Goal: Transaction & Acquisition: Purchase product/service

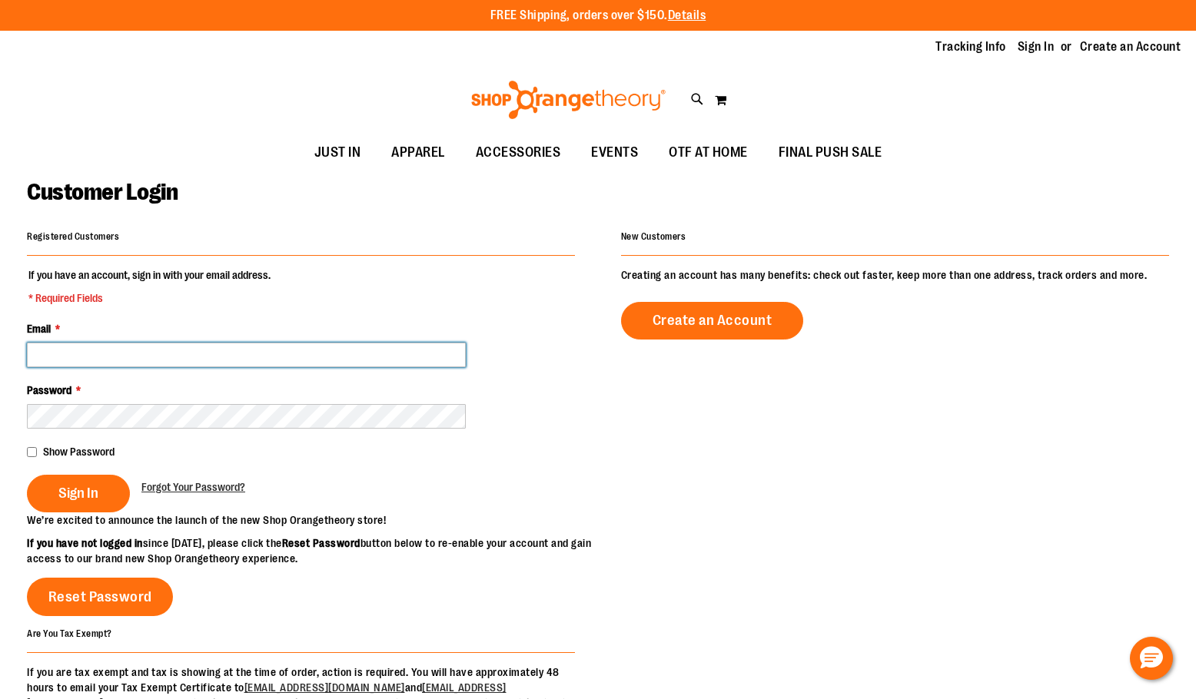
click at [377, 352] on input "Email *" at bounding box center [246, 355] width 439 height 25
type input "**********"
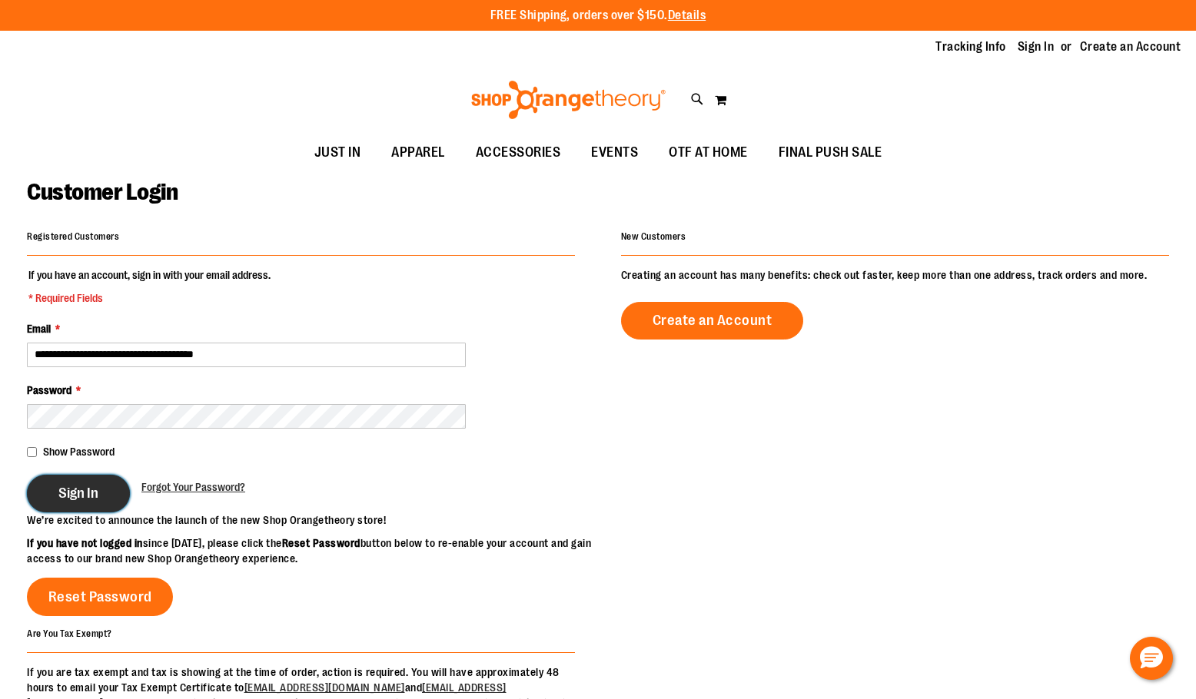
click at [105, 495] on button "Sign In" at bounding box center [78, 494] width 103 height 38
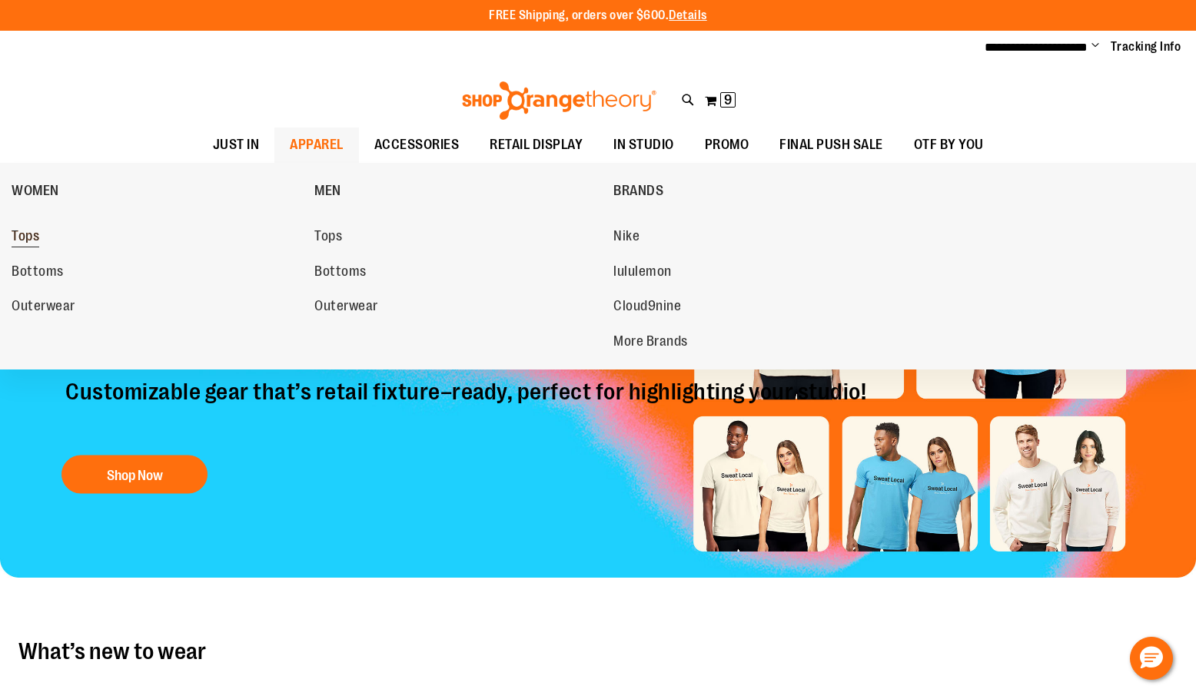
click at [22, 230] on span "Tops" at bounding box center [26, 237] width 28 height 19
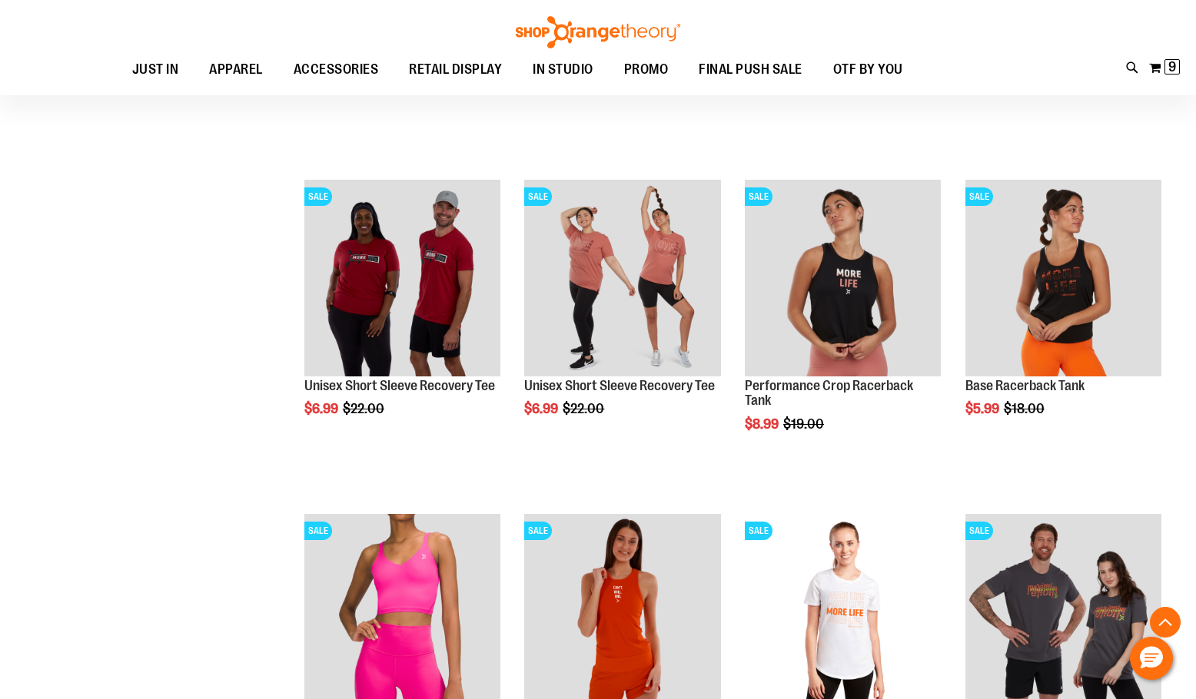
scroll to position [1152, 0]
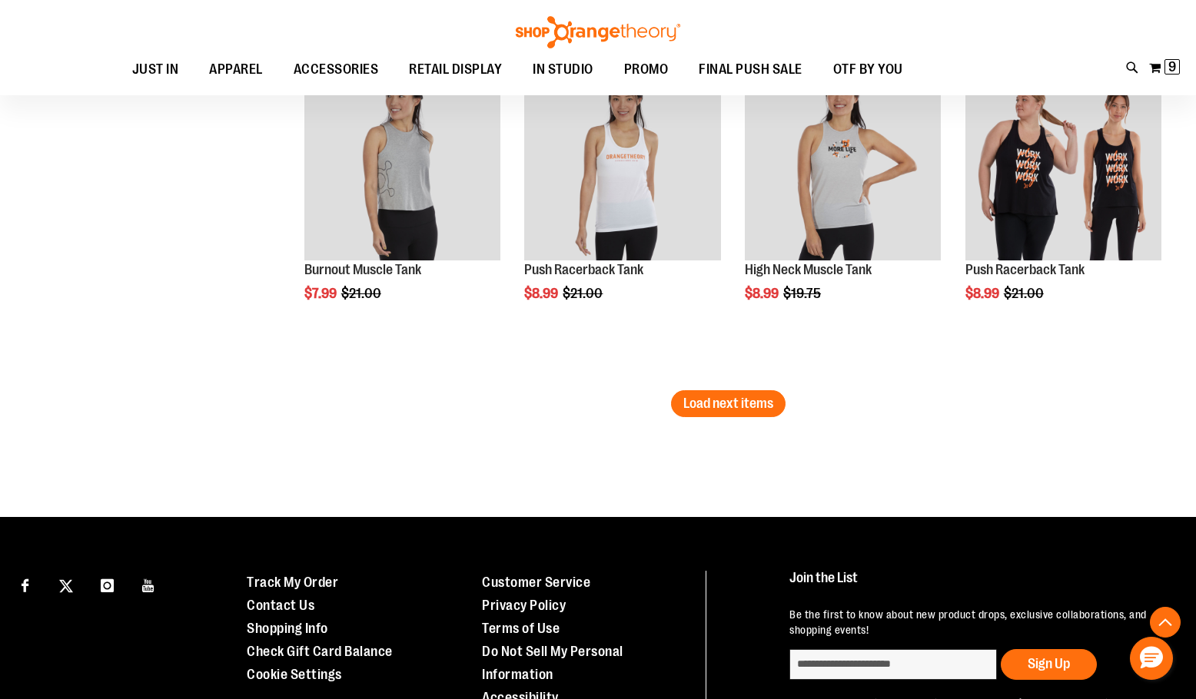
scroll to position [2920, 0]
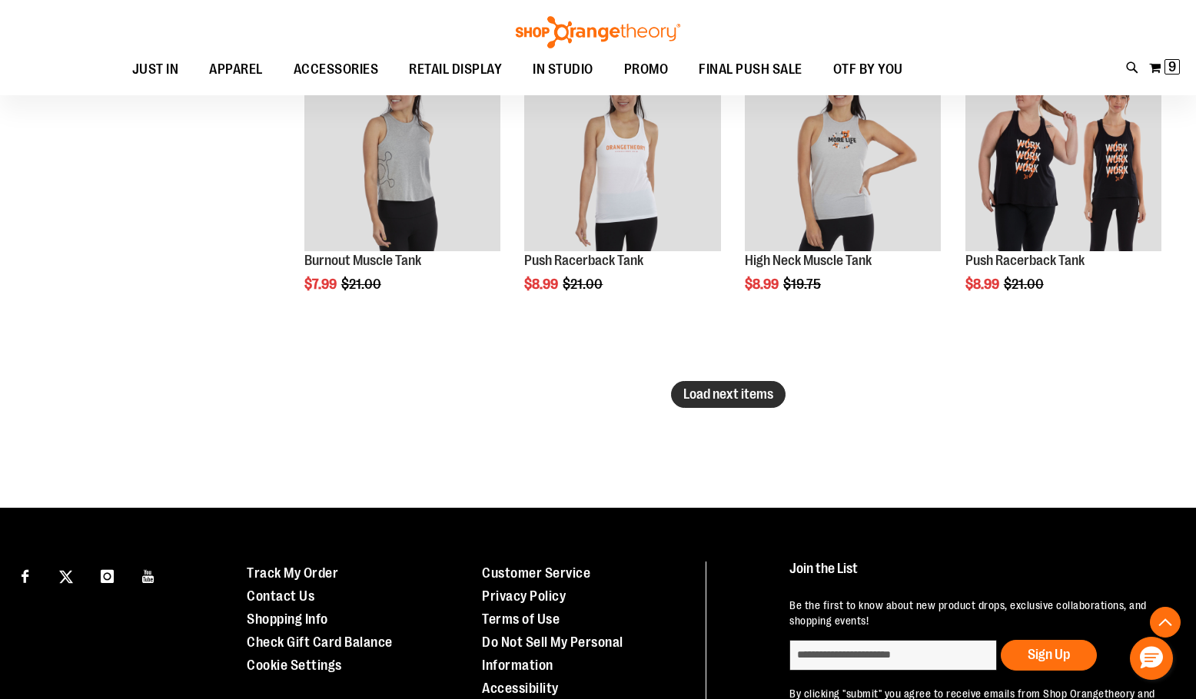
click at [767, 406] on button "Load next items" at bounding box center [728, 394] width 115 height 27
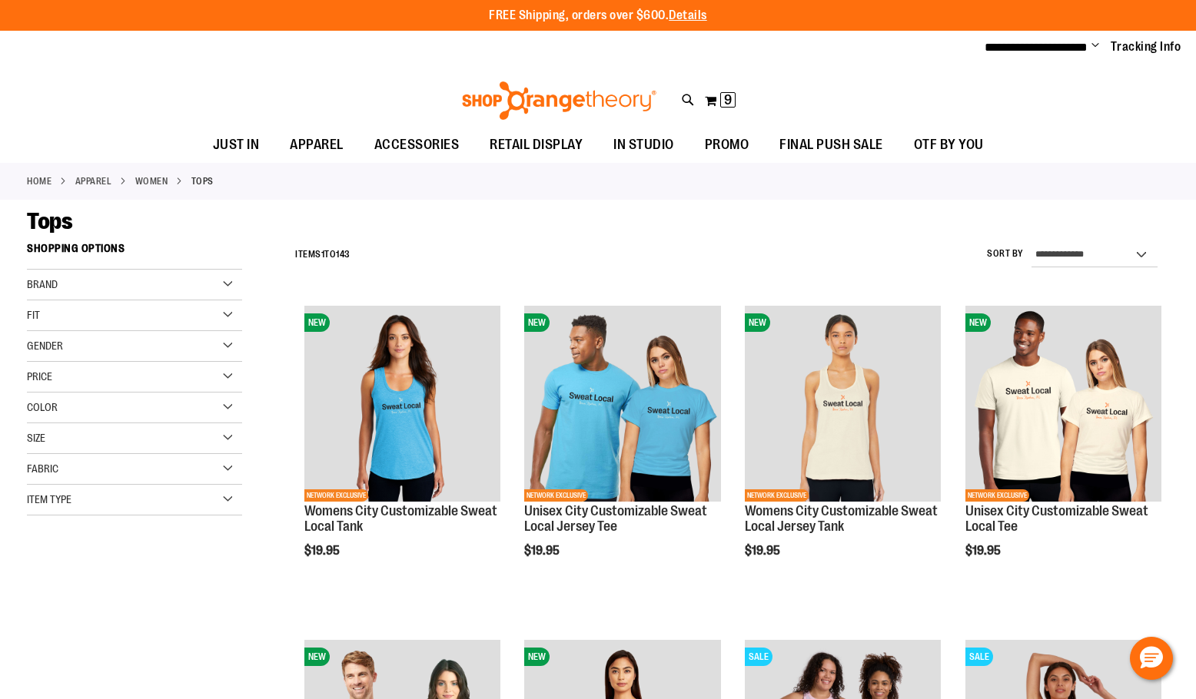
click at [158, 313] on div "Fit" at bounding box center [134, 316] width 215 height 31
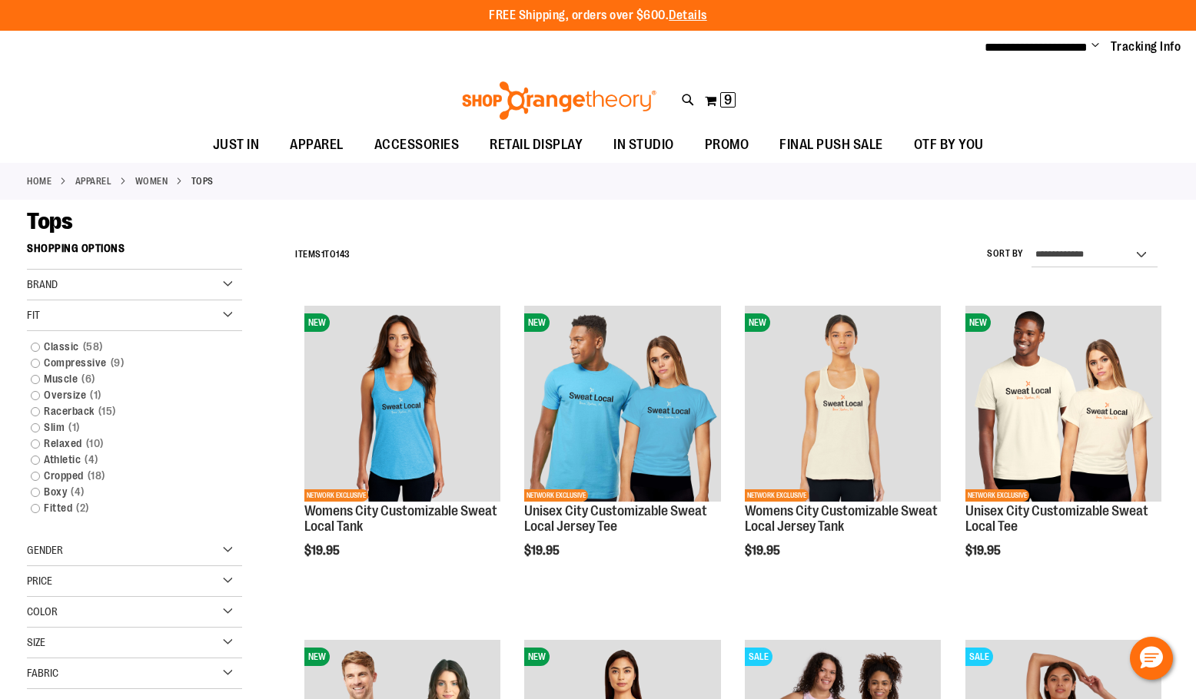
click at [166, 279] on div "Brand" at bounding box center [134, 285] width 215 height 31
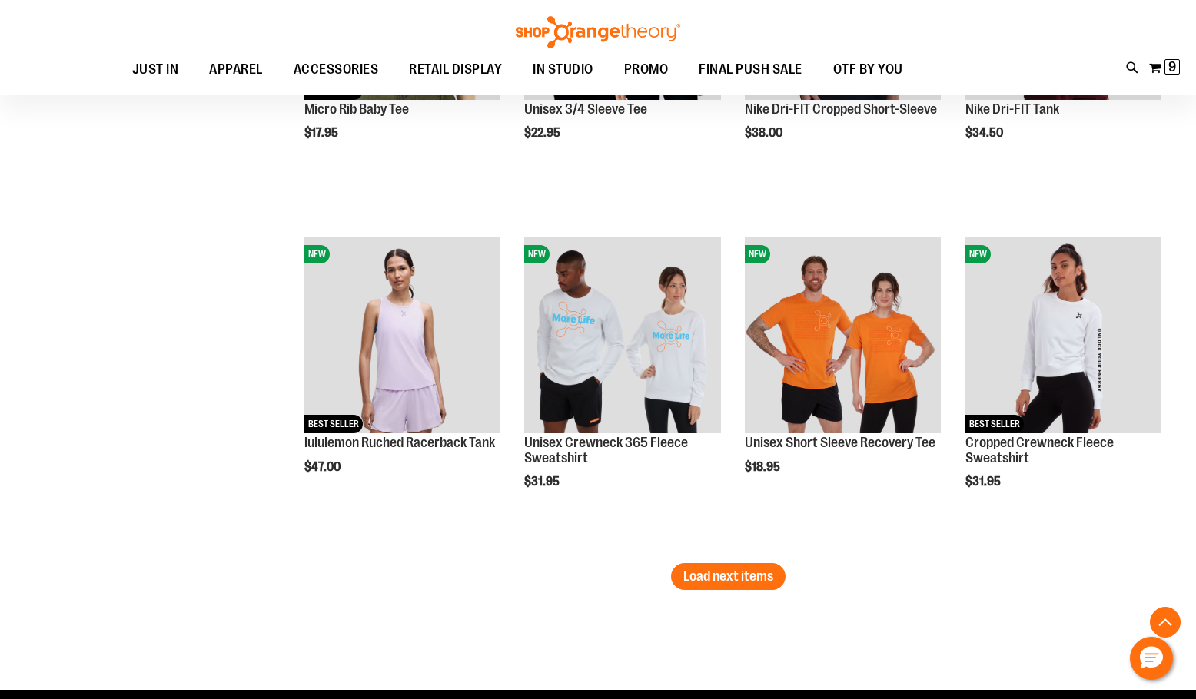
scroll to position [3765, 0]
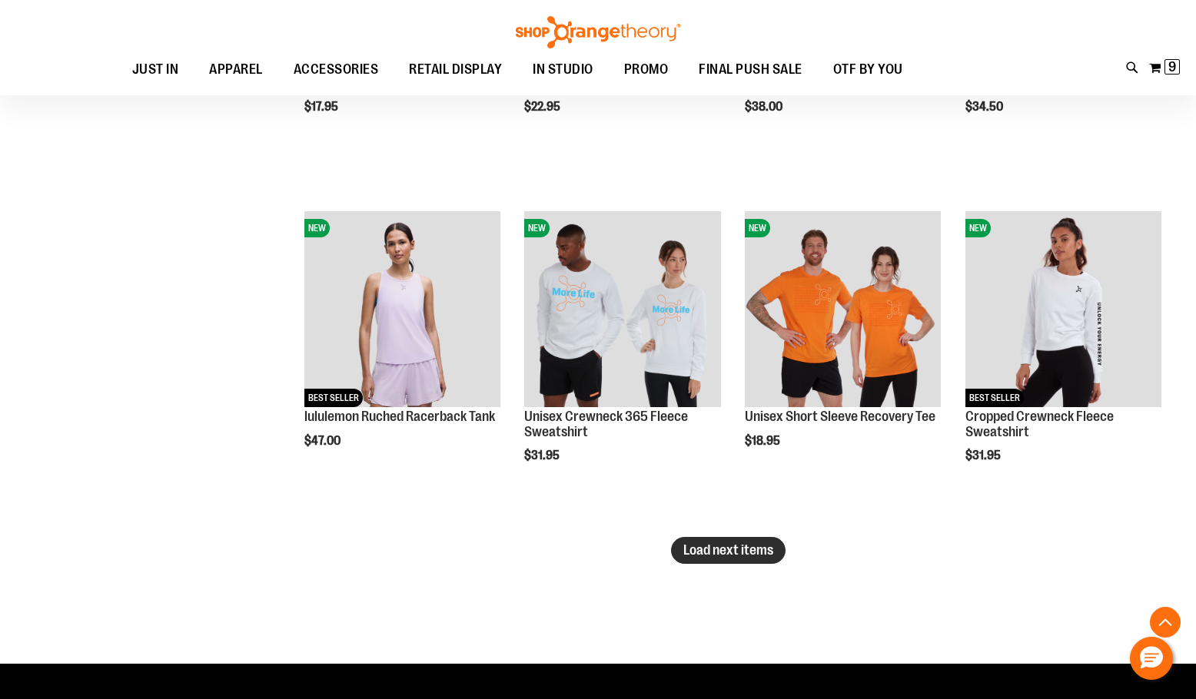
click at [750, 556] on span "Load next items" at bounding box center [728, 550] width 90 height 15
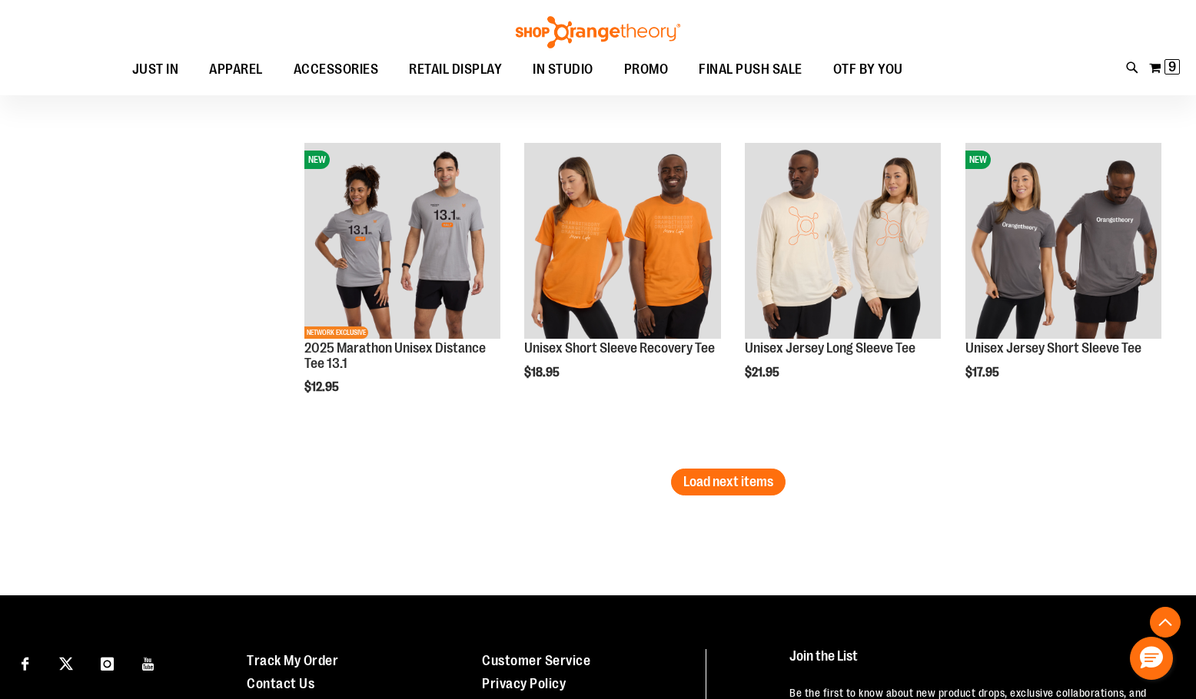
scroll to position [4841, 0]
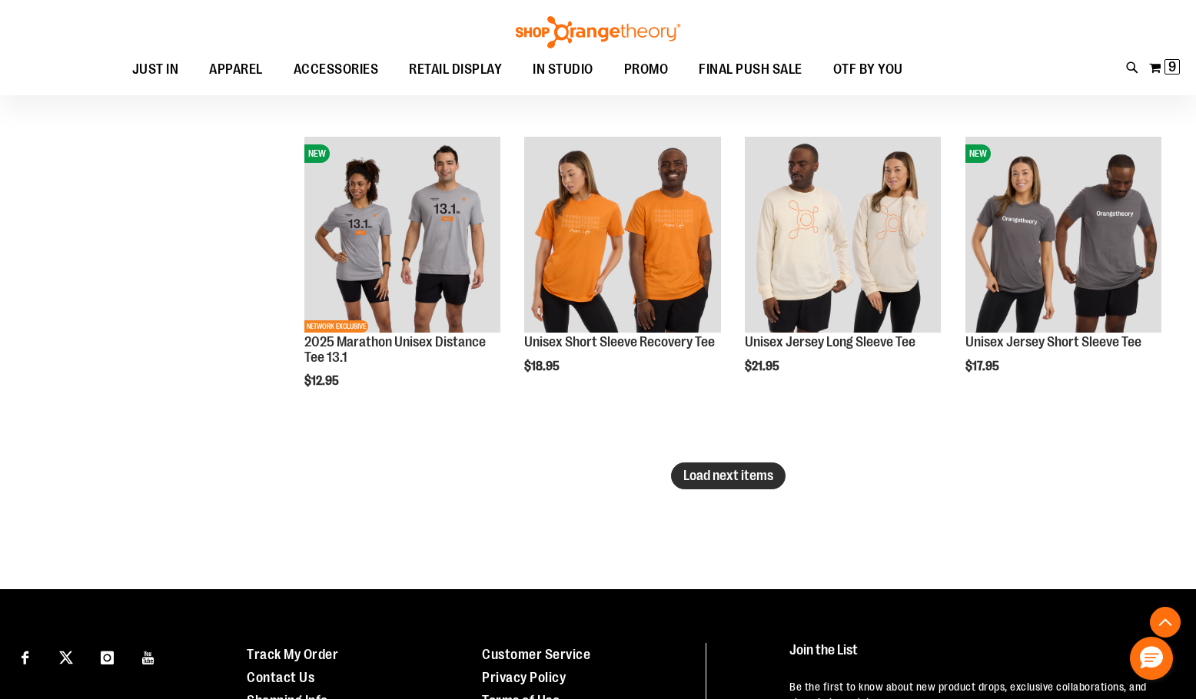
click at [687, 480] on span "Load next items" at bounding box center [728, 475] width 90 height 15
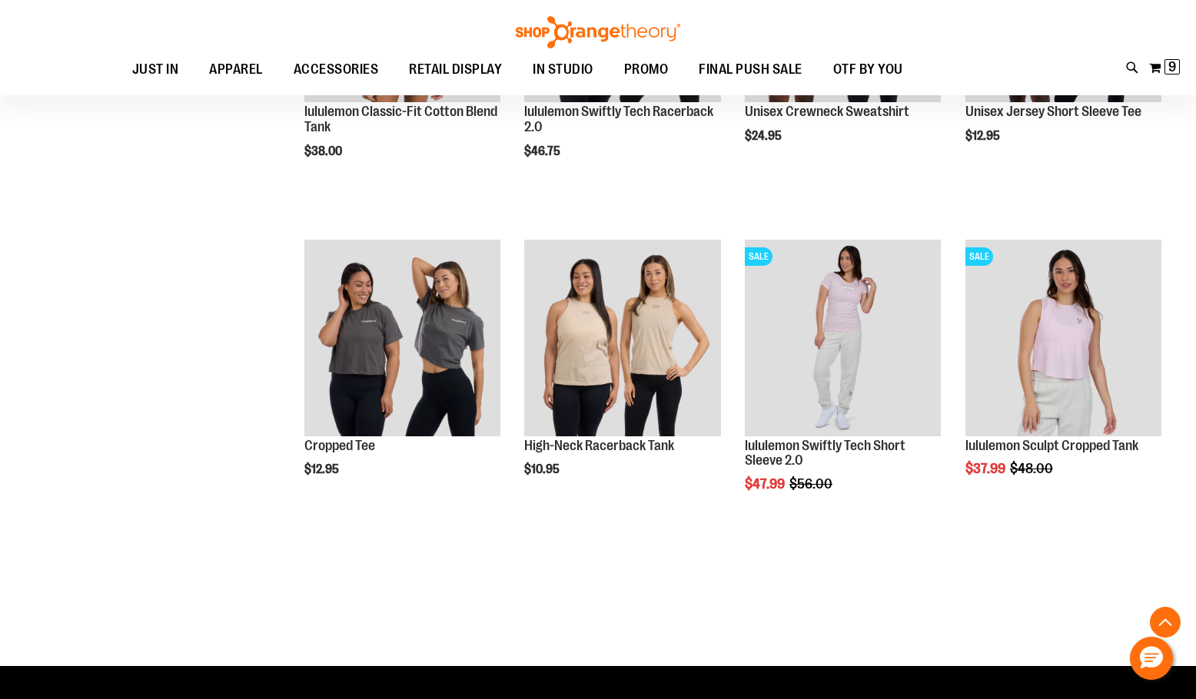
scroll to position [5763, 0]
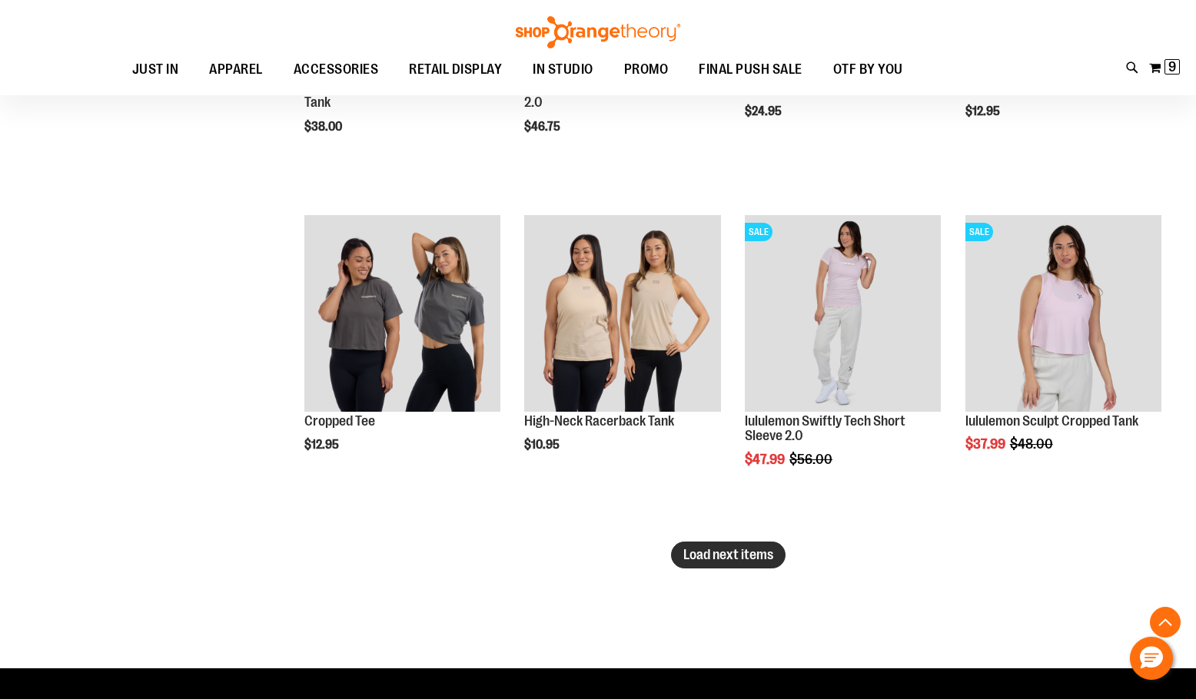
click at [677, 558] on button "Load next items" at bounding box center [728, 555] width 115 height 27
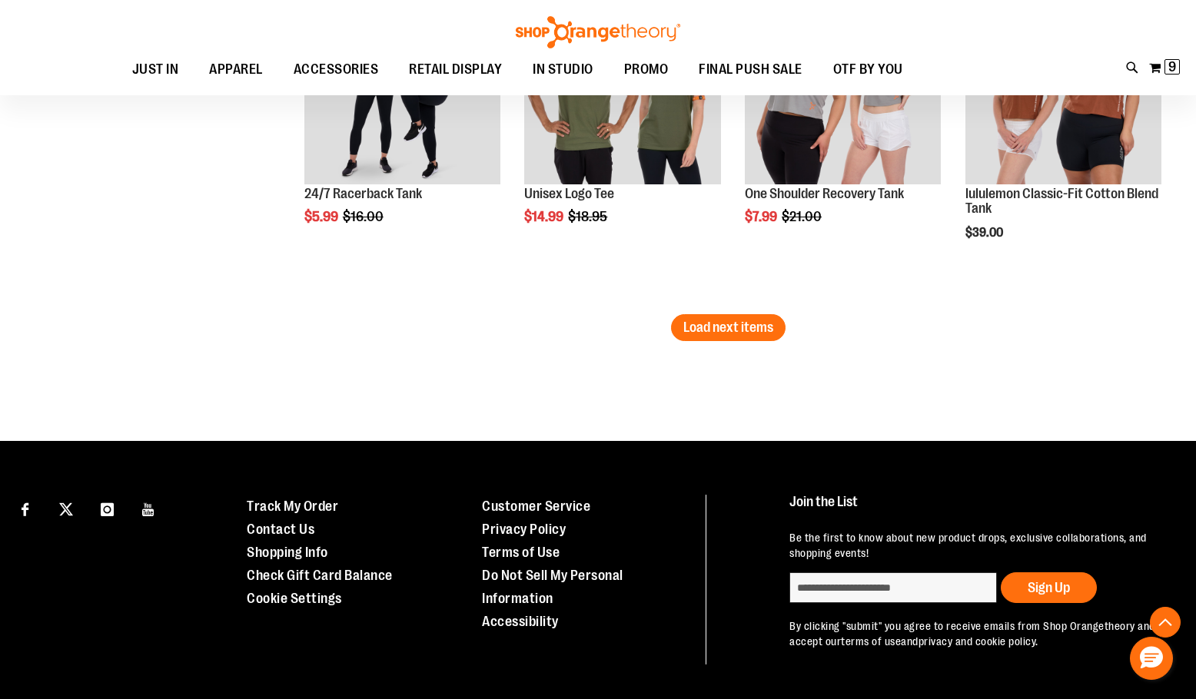
scroll to position [6993, 0]
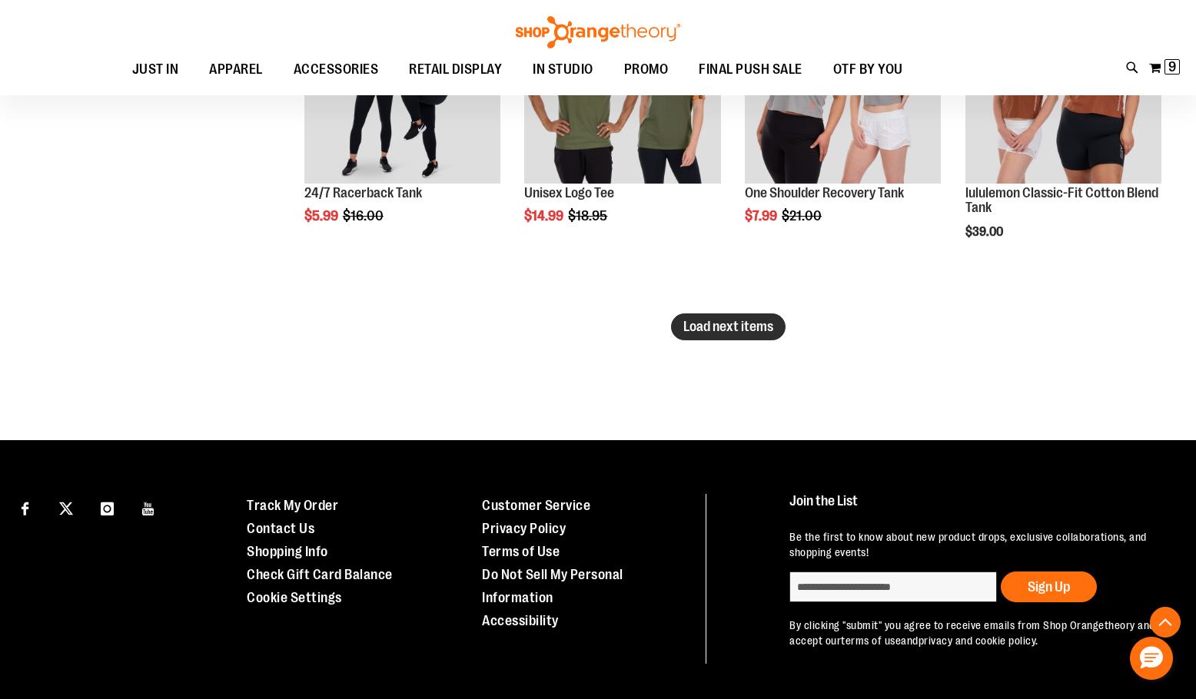
click at [735, 327] on span "Load next items" at bounding box center [728, 326] width 90 height 15
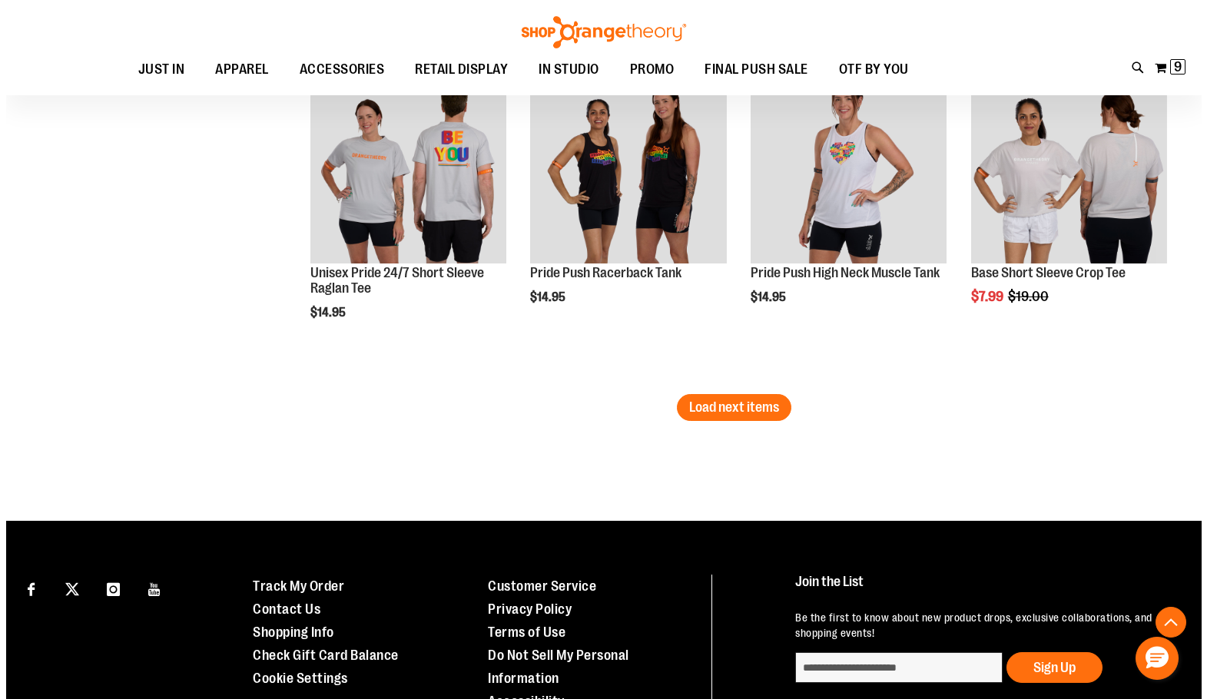
scroll to position [7915, 0]
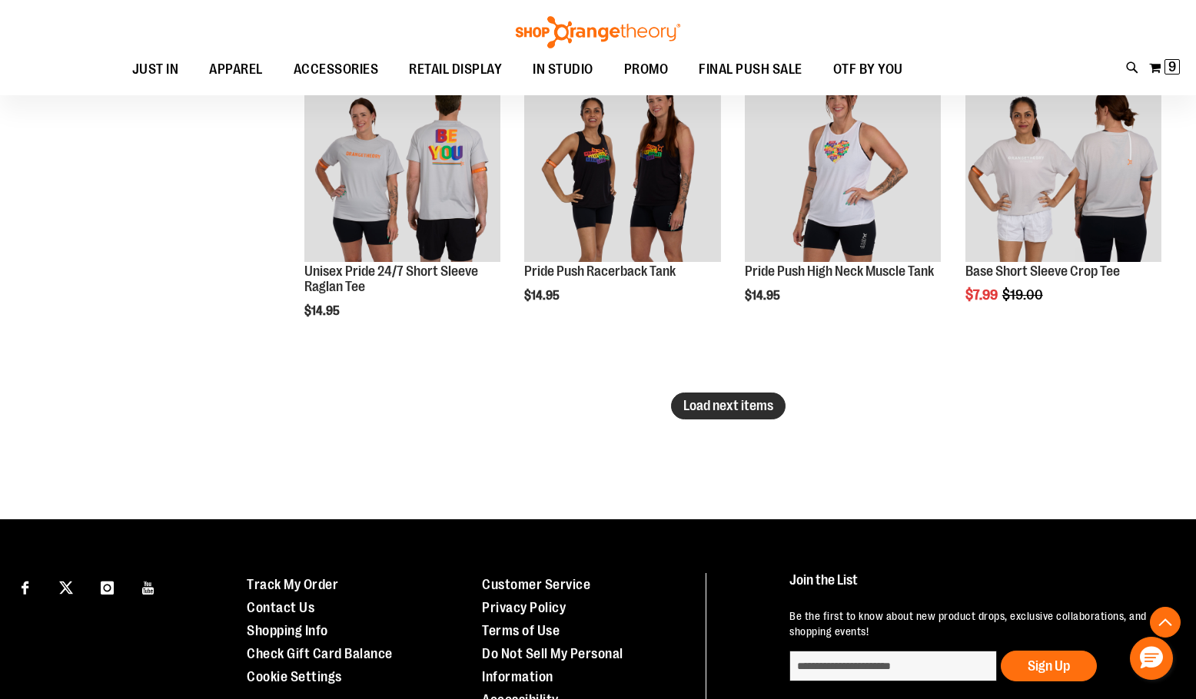
click at [746, 410] on span "Load next items" at bounding box center [728, 405] width 90 height 15
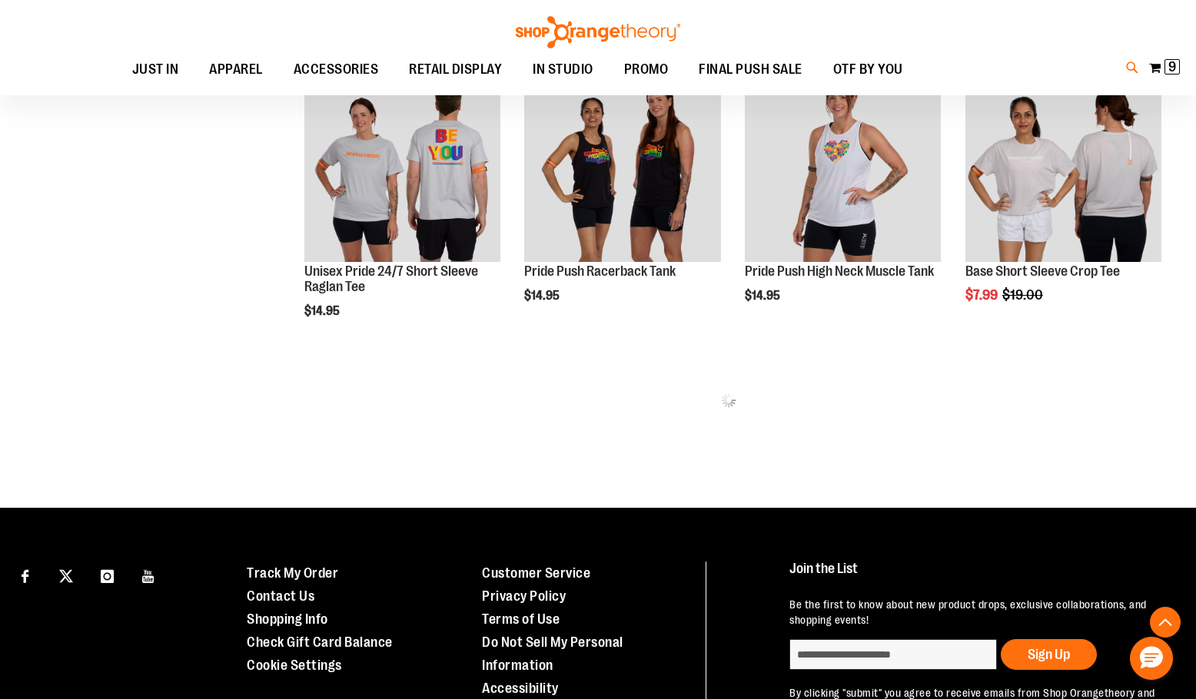
click at [1127, 70] on icon at bounding box center [1132, 68] width 13 height 18
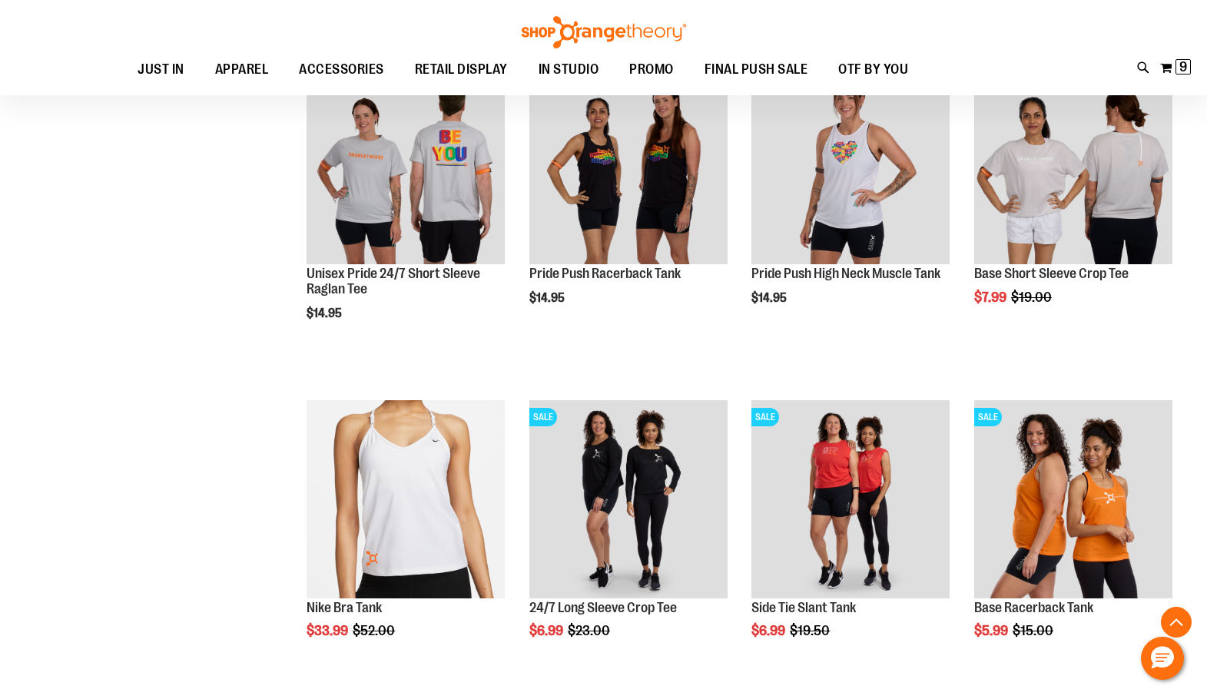
click at [548, 94] on input "Search" at bounding box center [604, 86] width 956 height 51
type input "********"
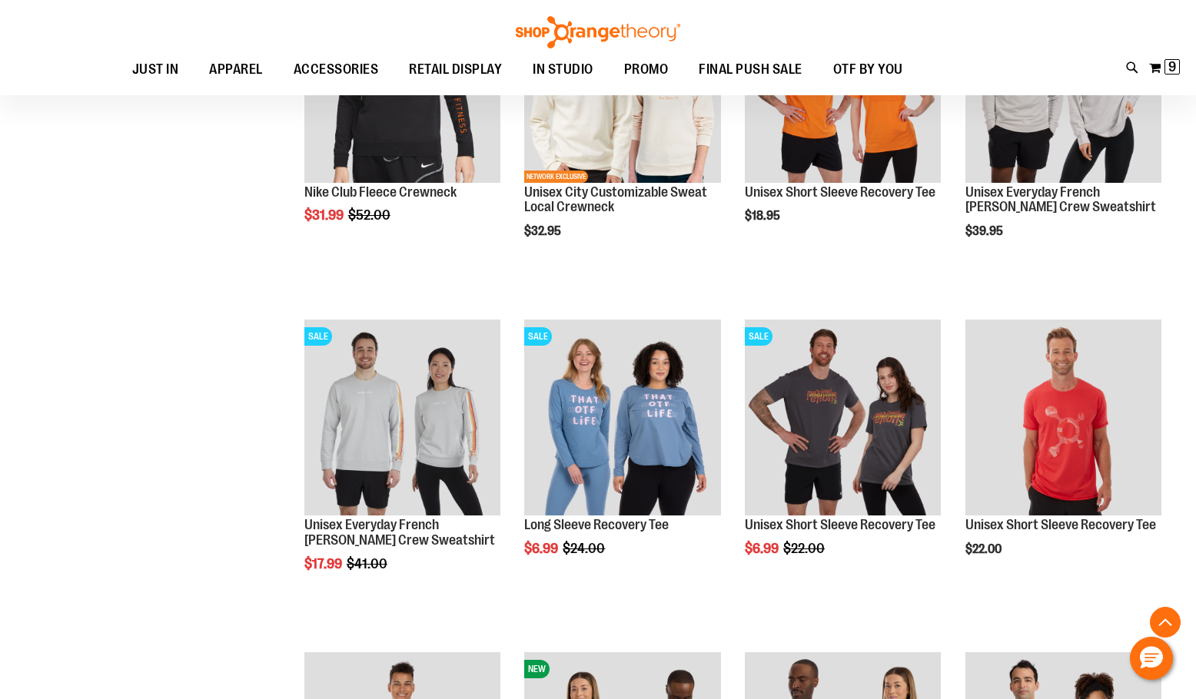
scroll to position [2689, 0]
click at [1151, 61] on button "My Cart 9 9 items" at bounding box center [1164, 67] width 32 height 25
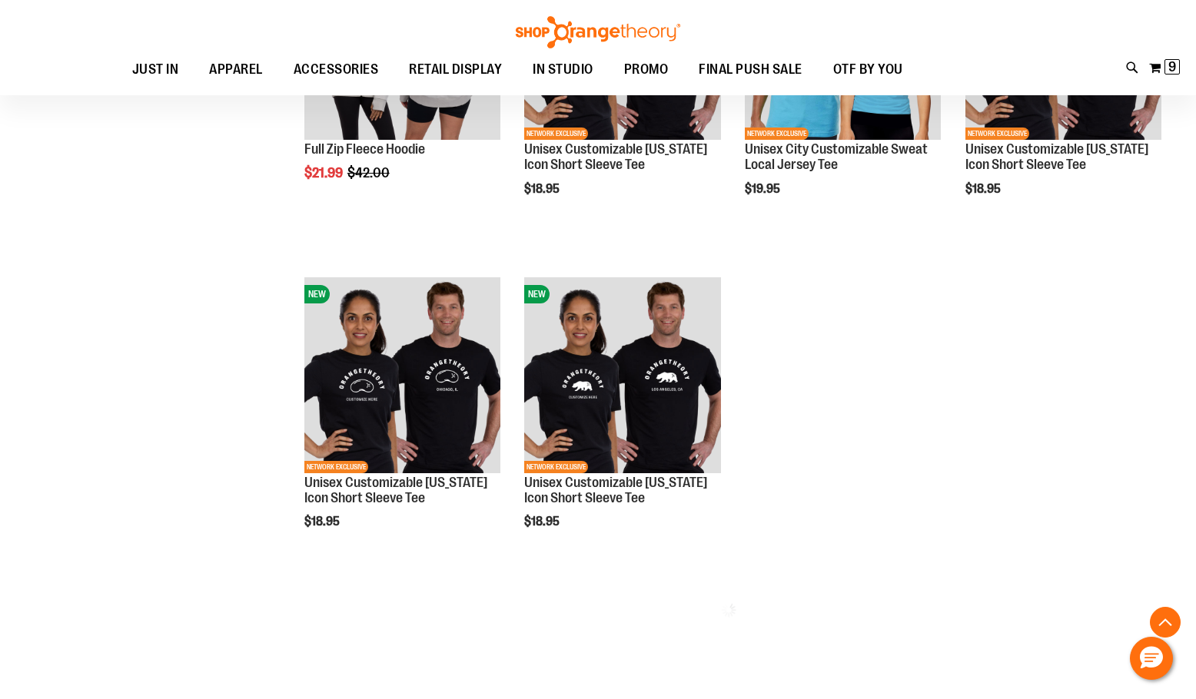
scroll to position [4073, 0]
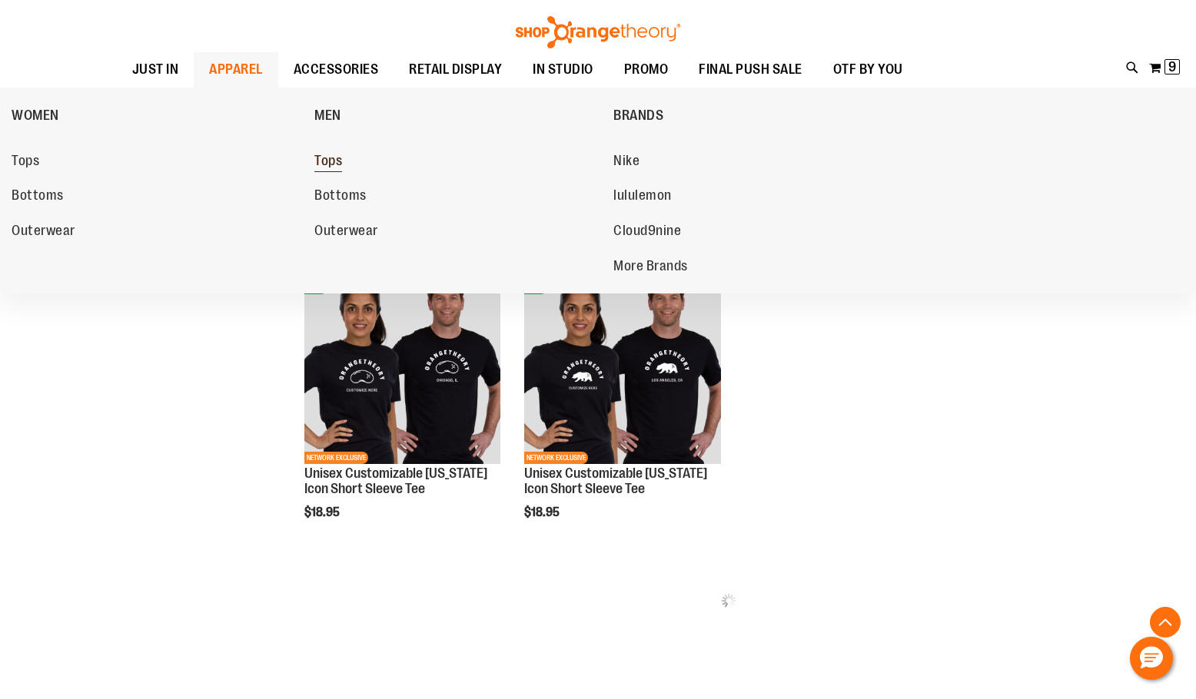
click at [330, 162] on span "Tops" at bounding box center [328, 162] width 28 height 19
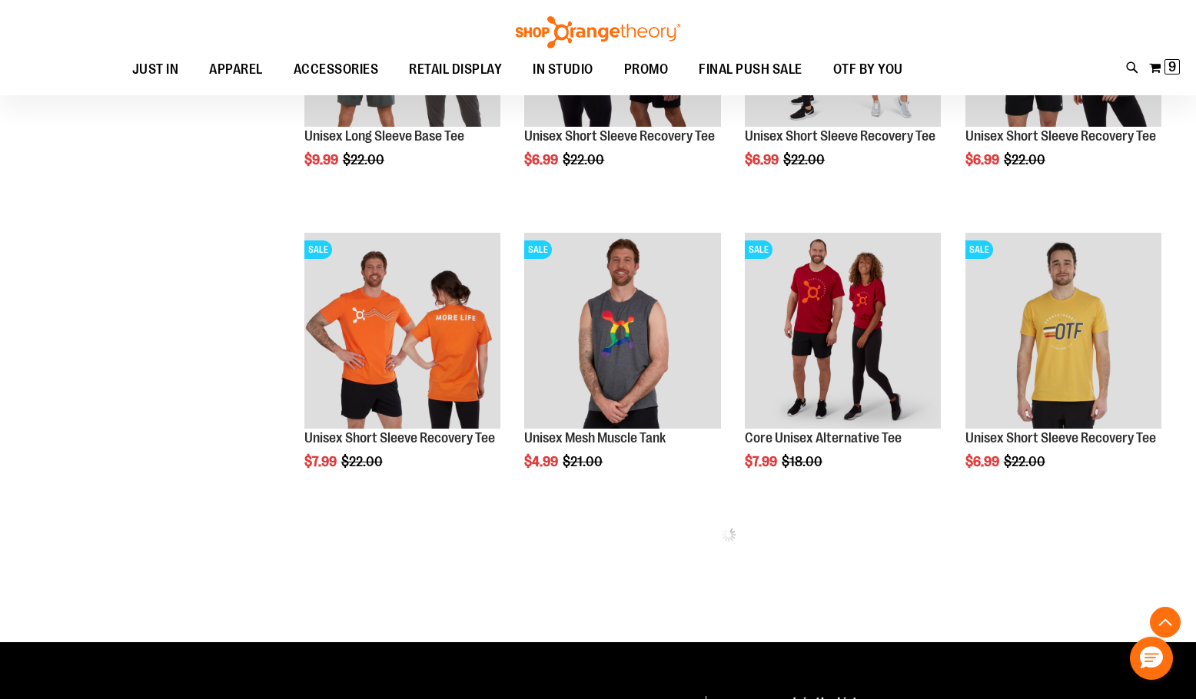
scroll to position [691, 0]
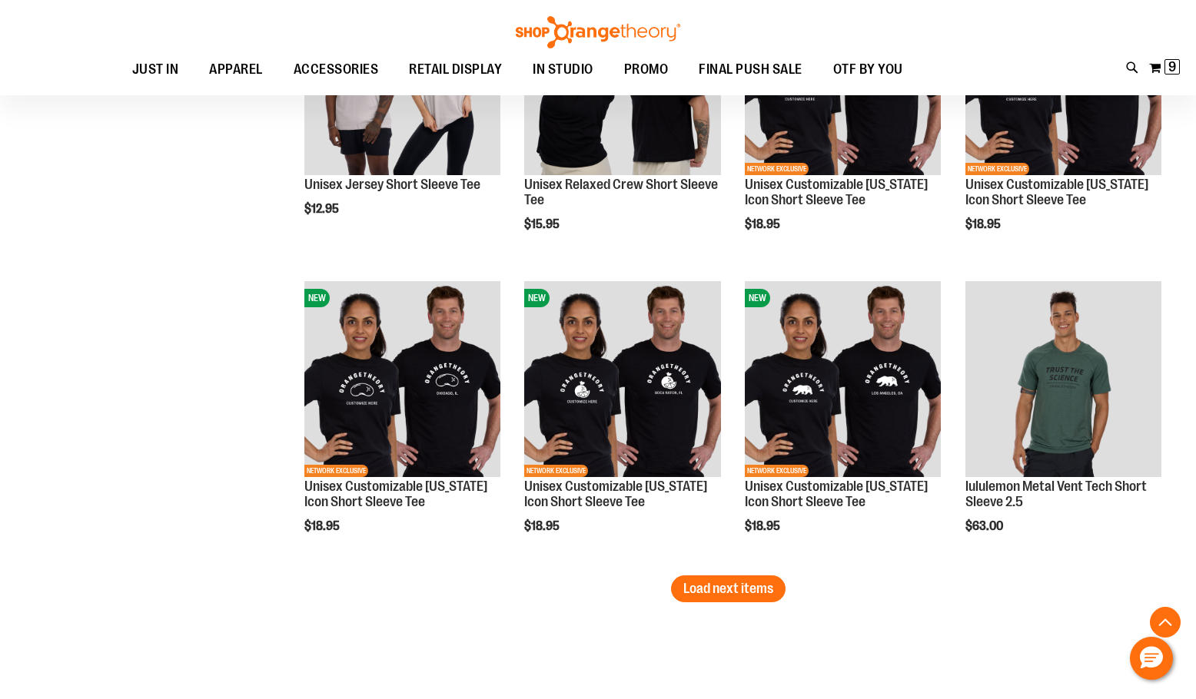
scroll to position [2459, 0]
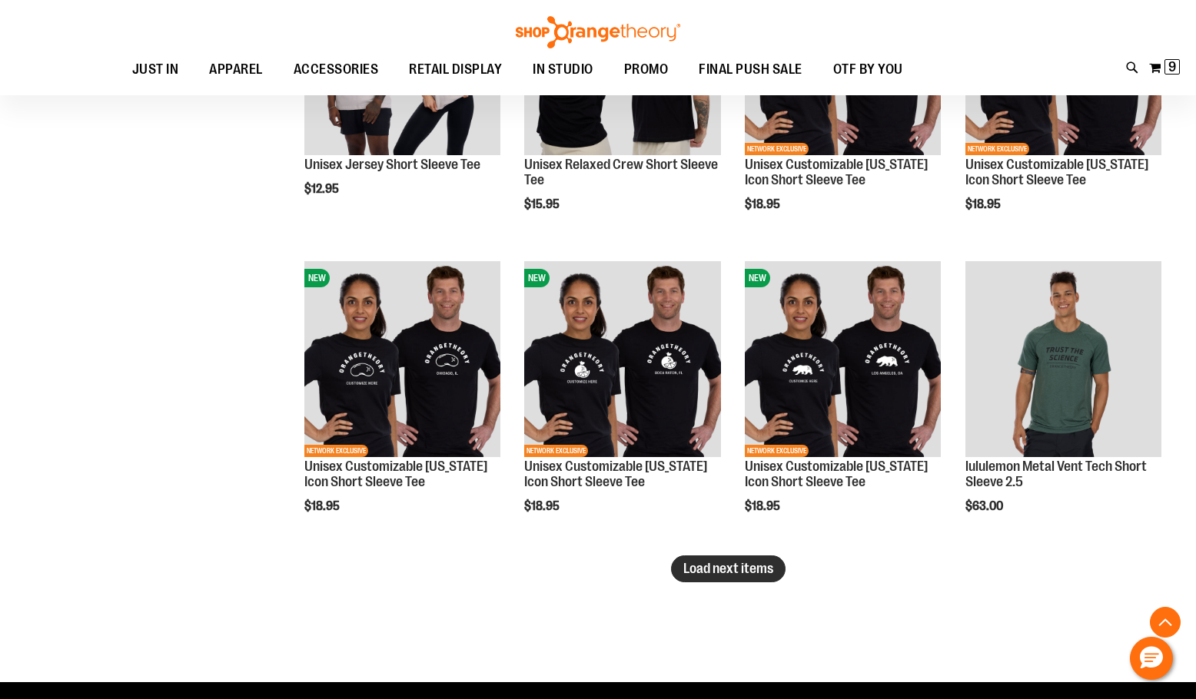
click at [757, 570] on span "Load next items" at bounding box center [728, 568] width 90 height 15
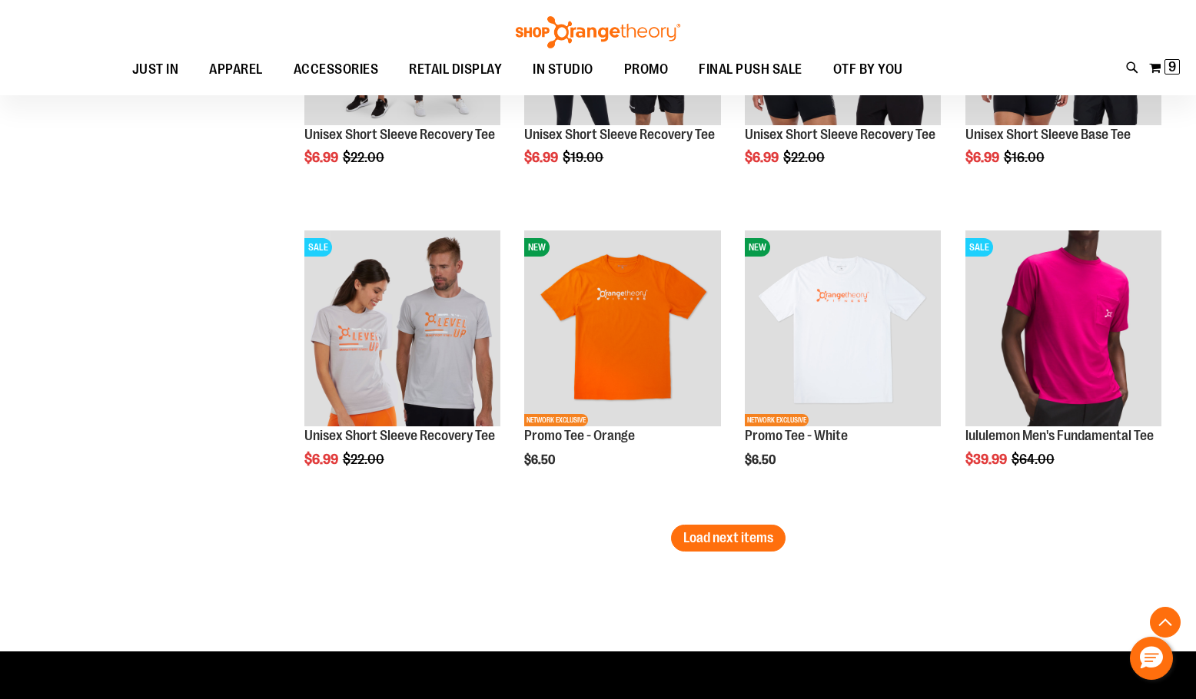
scroll to position [3458, 0]
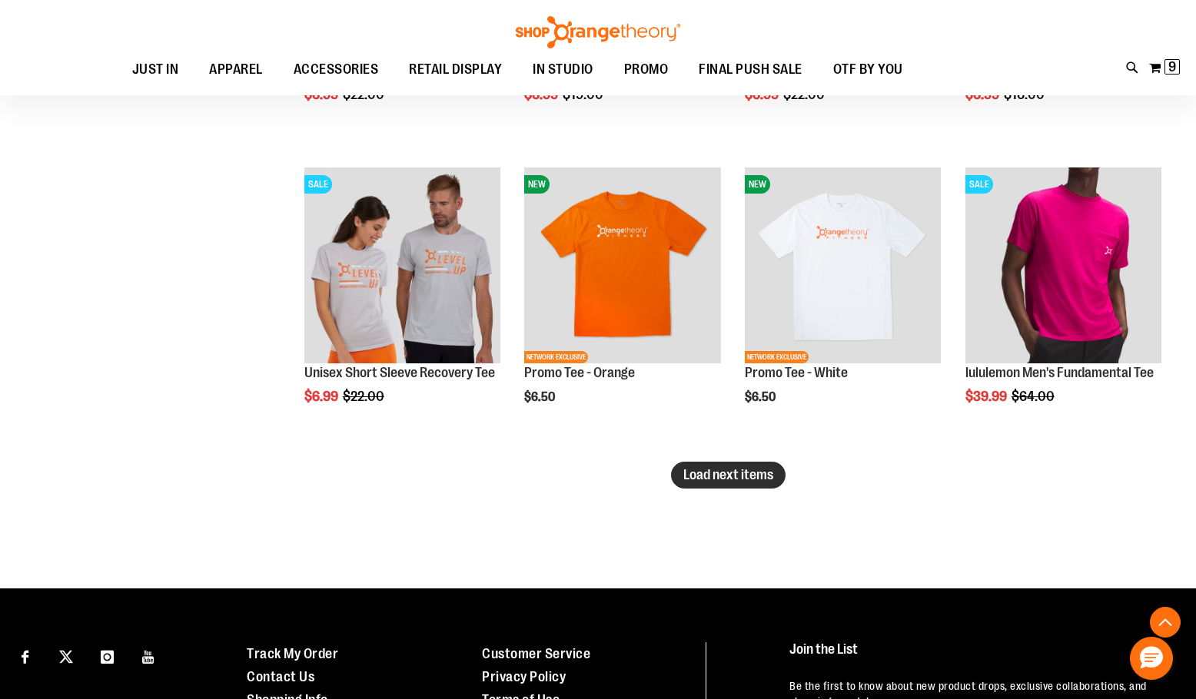
click at [743, 486] on button "Load next items" at bounding box center [728, 475] width 115 height 27
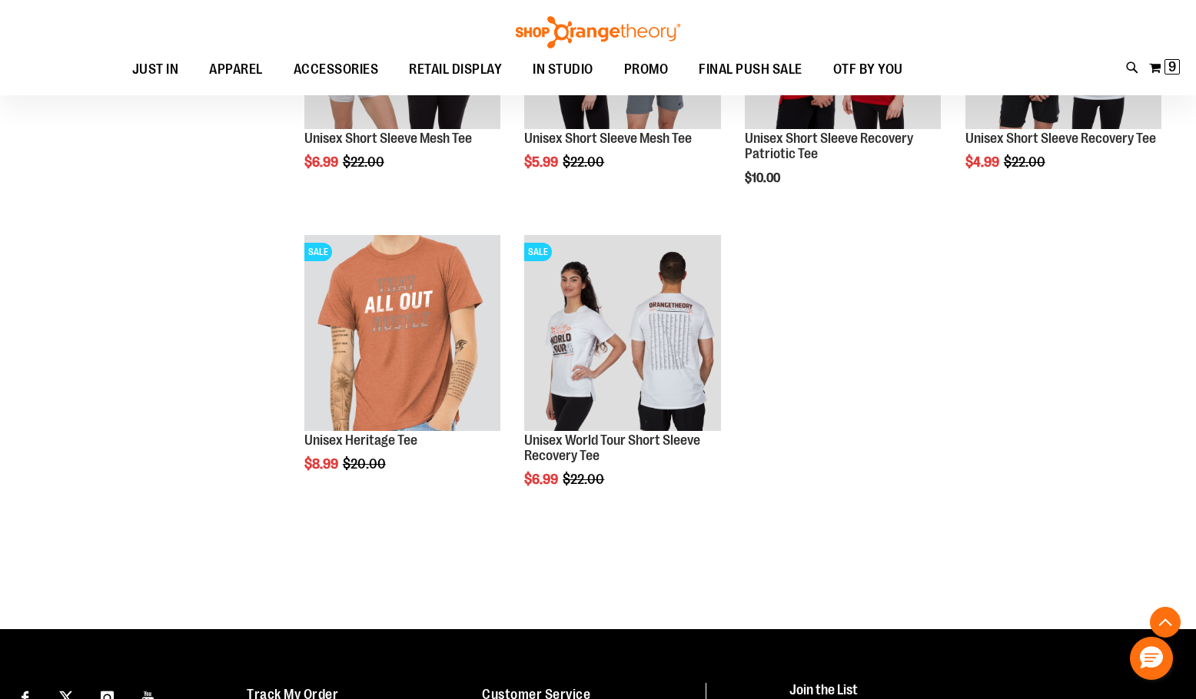
scroll to position [3996, 0]
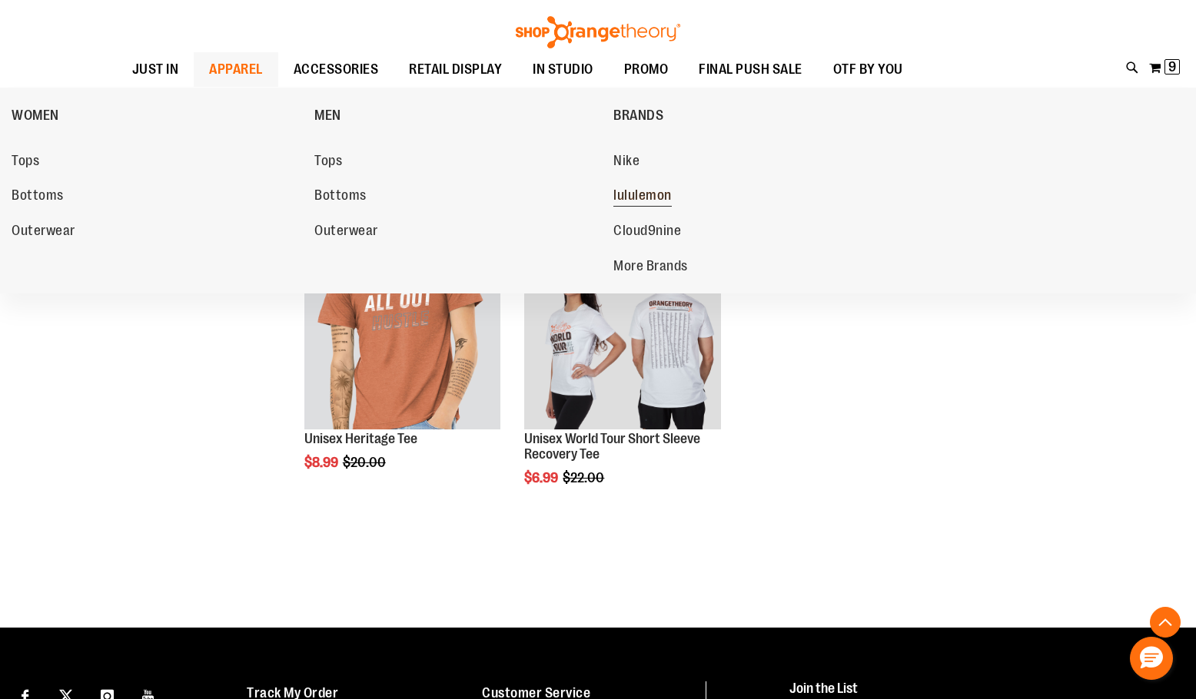
click at [636, 201] on span "lululemon" at bounding box center [642, 197] width 58 height 19
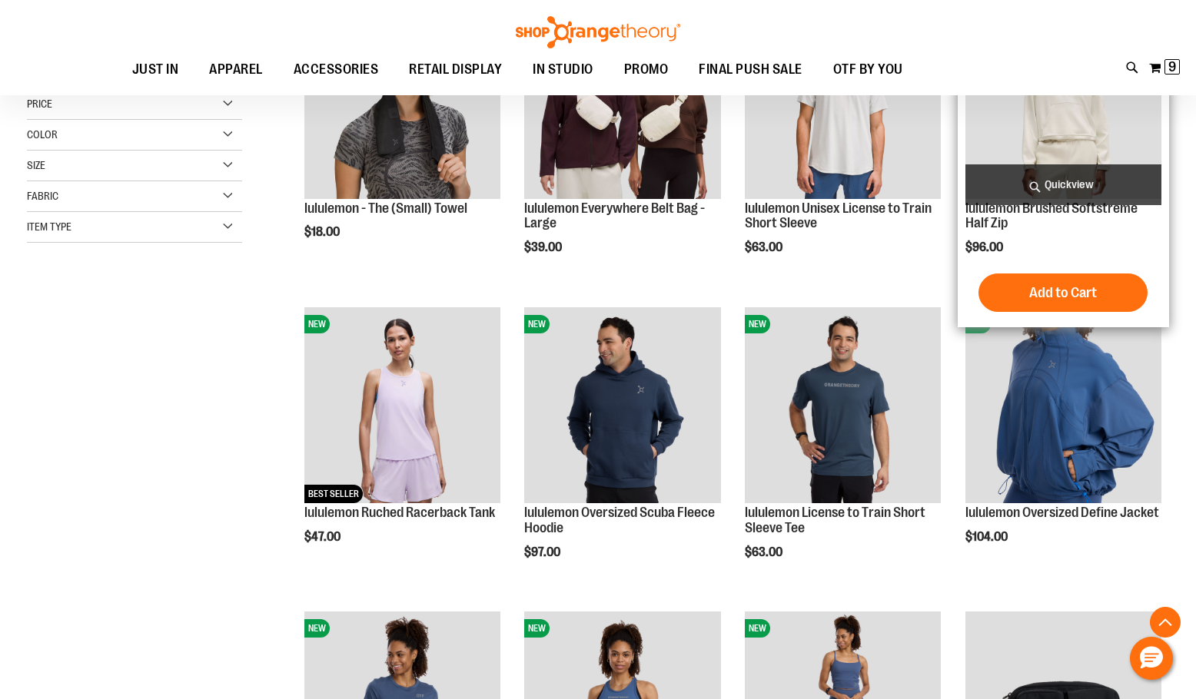
scroll to position [307, 0]
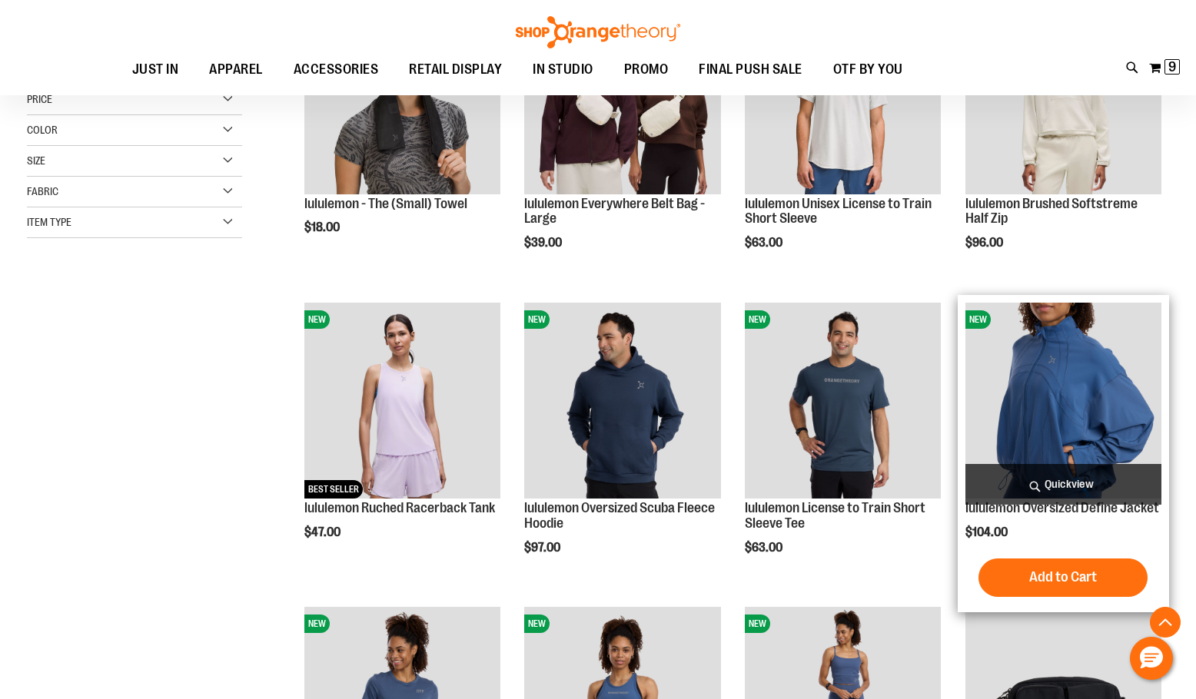
click at [1060, 402] on img "product" at bounding box center [1063, 401] width 196 height 196
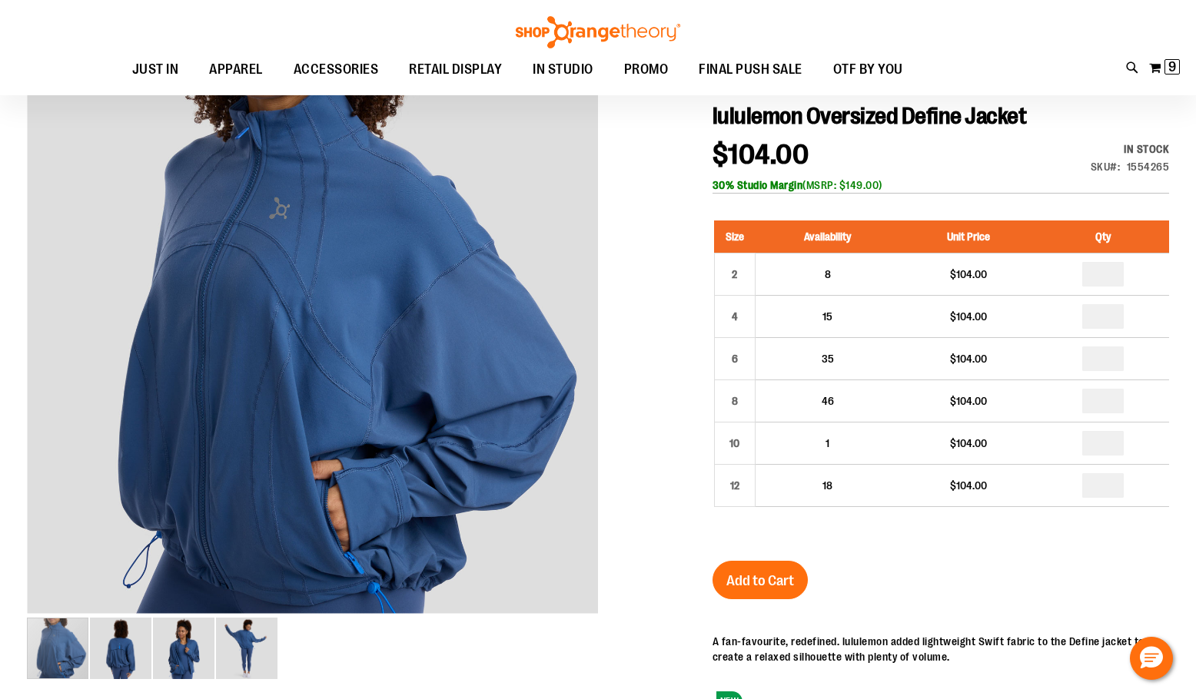
scroll to position [75, 0]
